Goal: Transaction & Acquisition: Purchase product/service

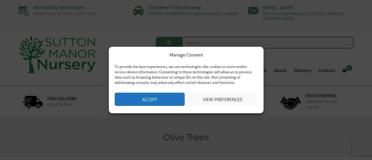
click at [139, 99] on button "Accept" at bounding box center [150, 99] width 70 height 13
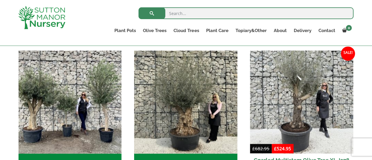
scroll to position [118, 0]
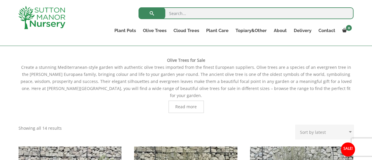
click at [351, 125] on select "Sort by popularity Sort by latest Sort by price: low to high Sort by price: hig…" at bounding box center [324, 132] width 59 height 15
select select "price"
click at [297, 125] on select "Sort by popularity Sort by latest Sort by price: low to high Sort by price: hig…" at bounding box center [324, 132] width 59 height 15
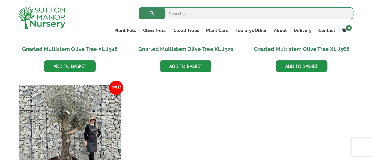
scroll to position [471, 0]
